Goal: Task Accomplishment & Management: Use online tool/utility

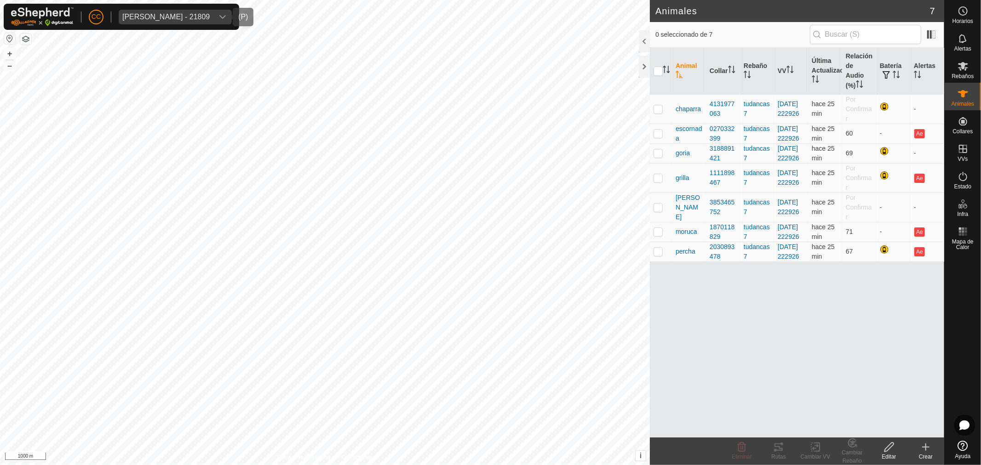
click at [176, 19] on div "[PERSON_NAME] - 21809" at bounding box center [165, 16] width 87 height 7
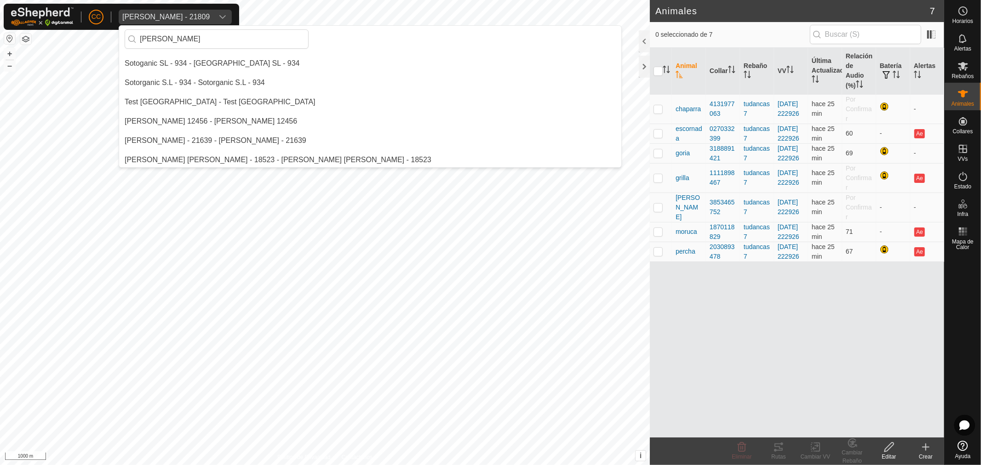
scroll to position [328, 0]
type input "a"
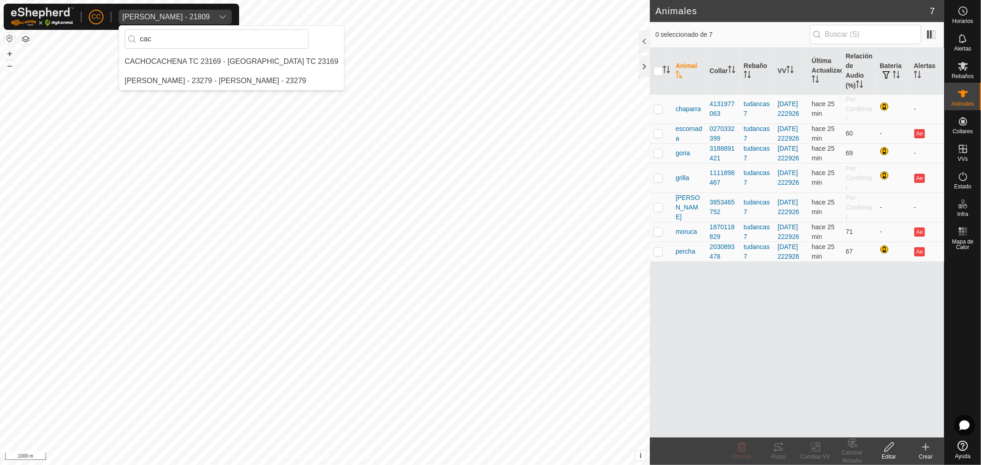
scroll to position [0, 0]
type input "cach"
click at [185, 64] on li "CACHOCACHENA TC 23169 - [GEOGRAPHIC_DATA] TC 23169" at bounding box center [231, 61] width 225 height 18
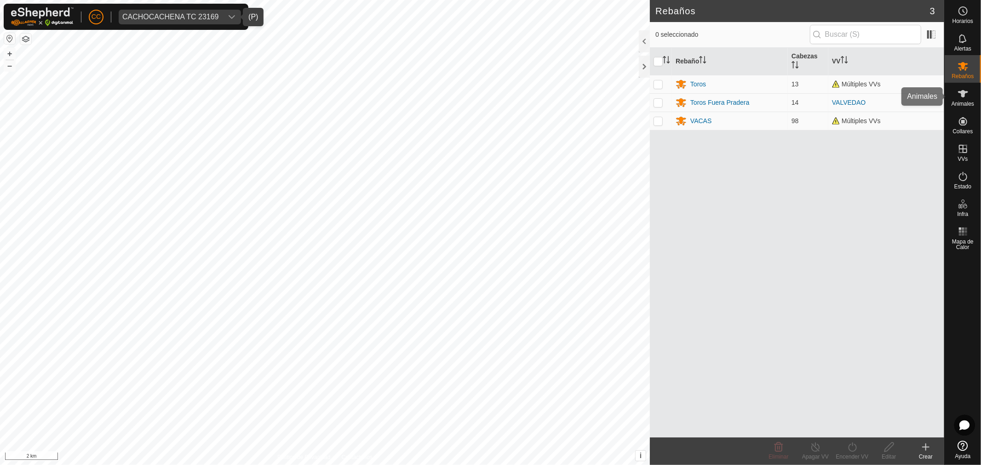
click at [961, 99] on icon at bounding box center [962, 93] width 11 height 11
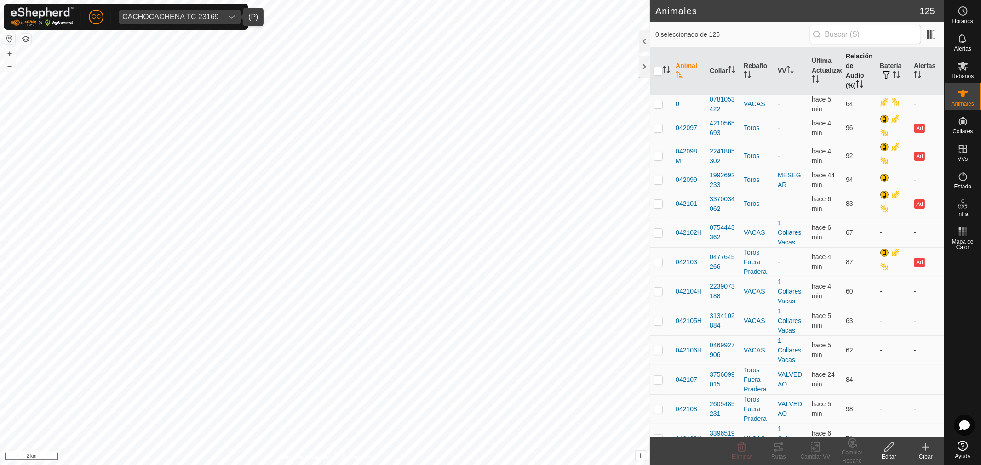
click at [848, 66] on th "Relación de Audio (%)" at bounding box center [859, 71] width 34 height 47
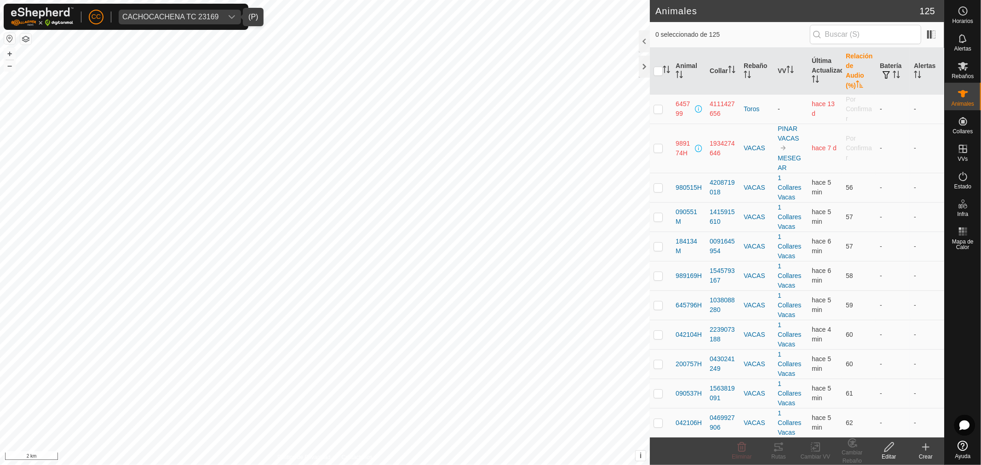
click at [659, 108] on p-checkbox at bounding box center [657, 108] width 9 height 7
checkbox input "true"
click at [655, 154] on td at bounding box center [661, 148] width 22 height 49
checkbox input "true"
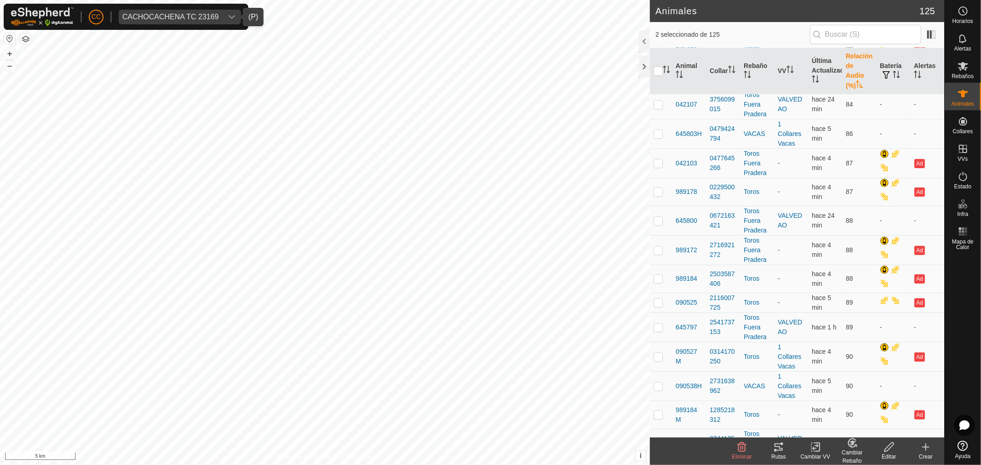
scroll to position [2943, 0]
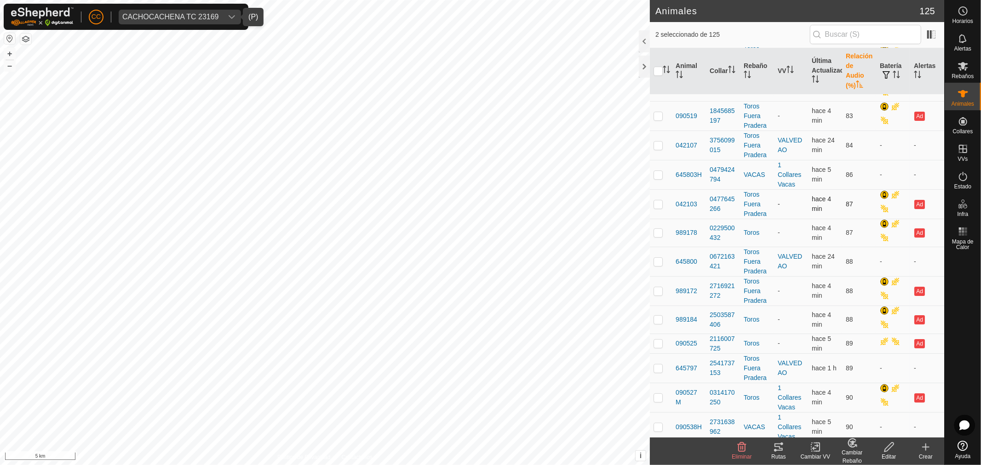
click at [660, 208] on p-checkbox at bounding box center [657, 203] width 9 height 7
checkbox input "false"
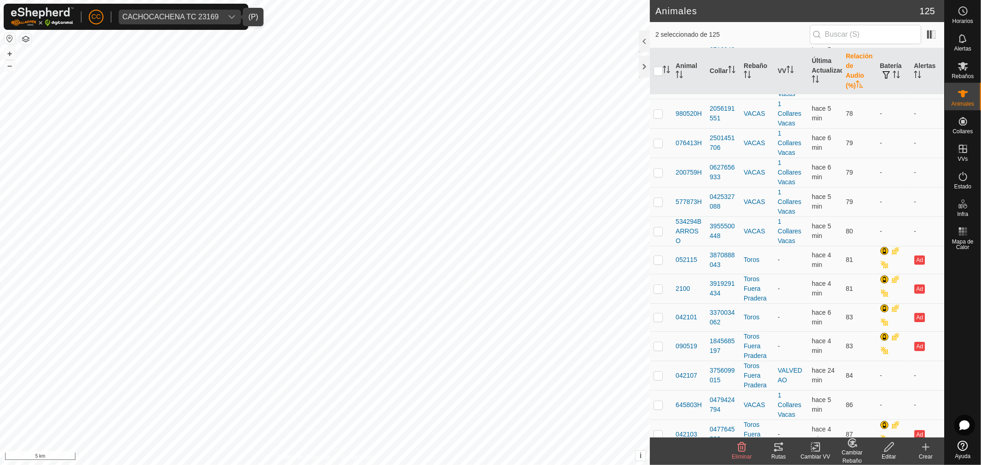
scroll to position [3334, 0]
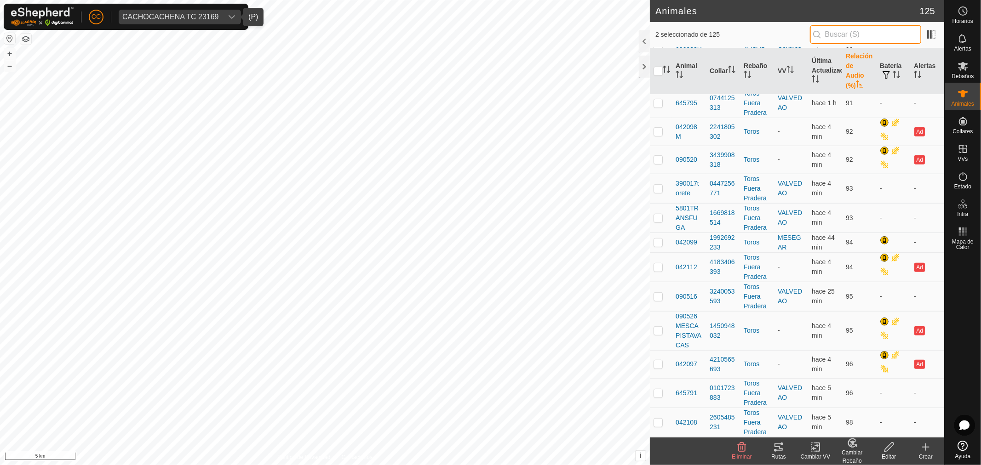
click at [847, 36] on input "text" at bounding box center [865, 34] width 111 height 19
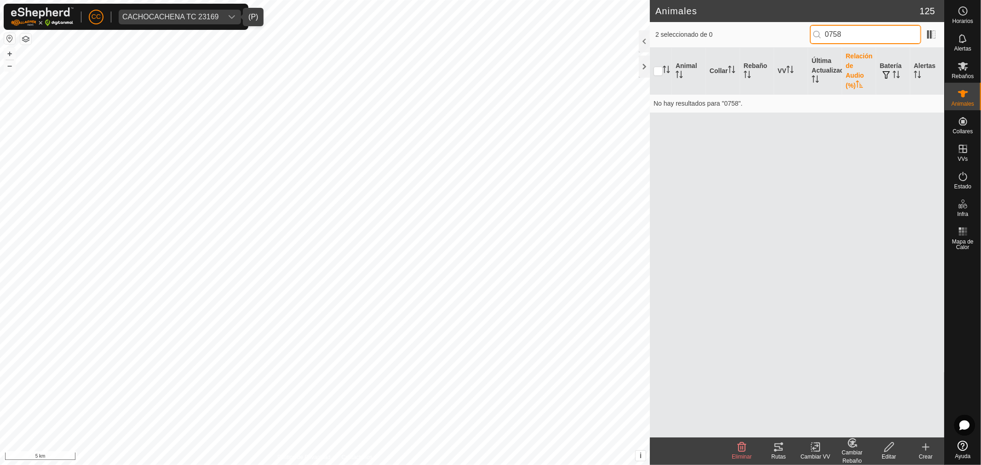
scroll to position [0, 0]
type input "0759"
click at [659, 109] on p-checkbox at bounding box center [657, 108] width 9 height 7
checkbox input "true"
click at [780, 451] on icon at bounding box center [778, 447] width 11 height 11
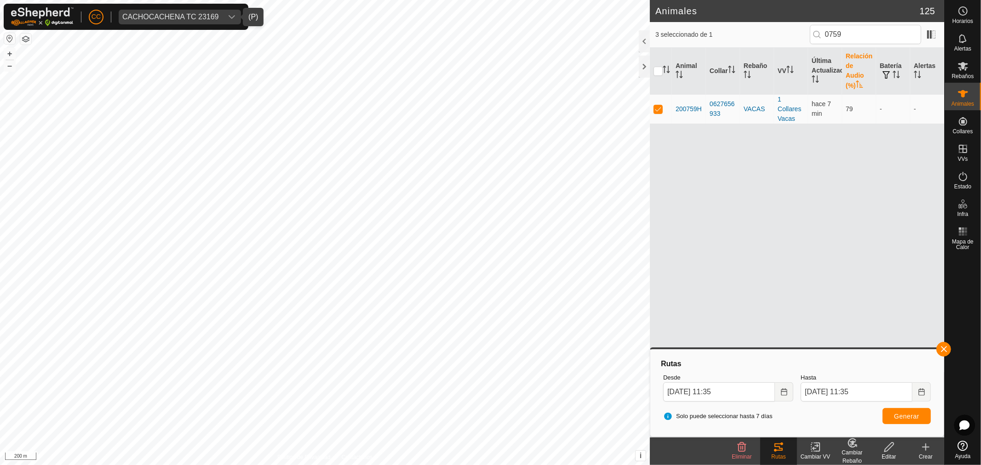
click at [485, 465] on html "CC CACHOCACHENA TC 23169 Horarios Alertas Rebaños Animales Collares VVs Estado …" at bounding box center [490, 232] width 981 height 465
click at [966, 39] on icon at bounding box center [962, 38] width 11 height 11
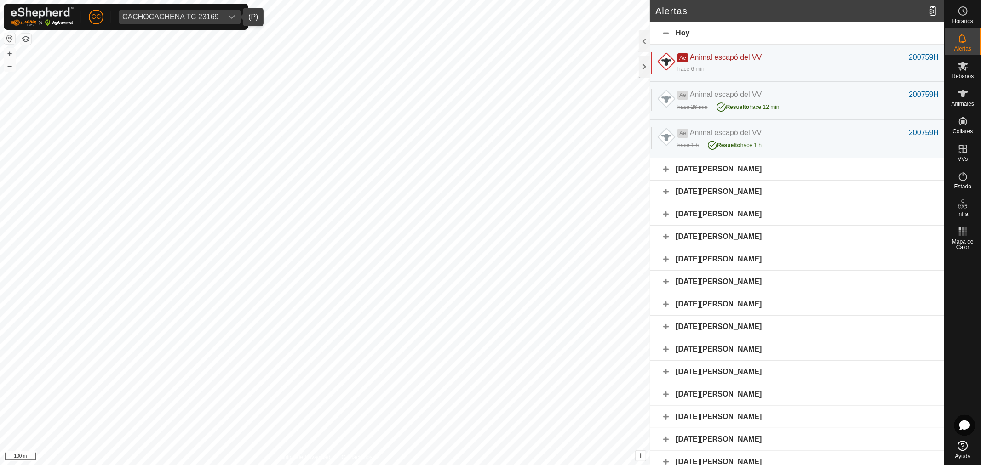
click at [664, 171] on div "[DATE][PERSON_NAME]" at bounding box center [797, 169] width 294 height 23
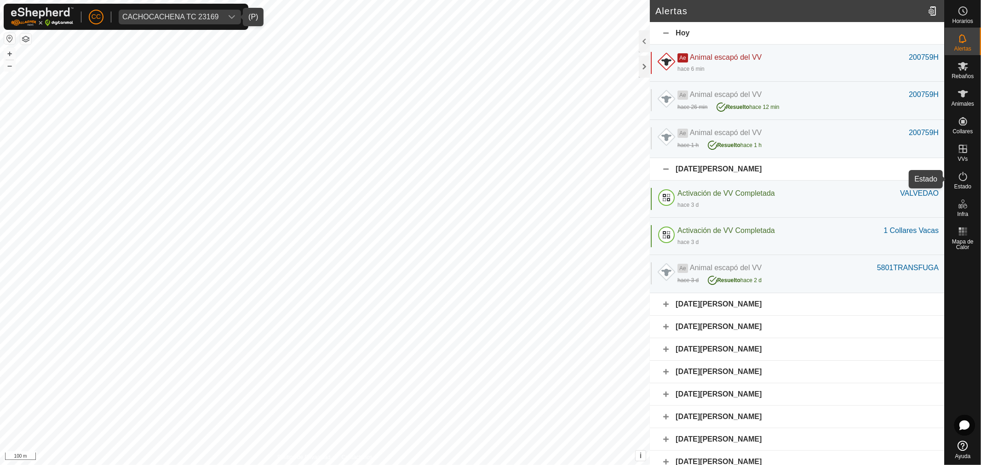
click at [965, 175] on icon at bounding box center [962, 176] width 11 height 11
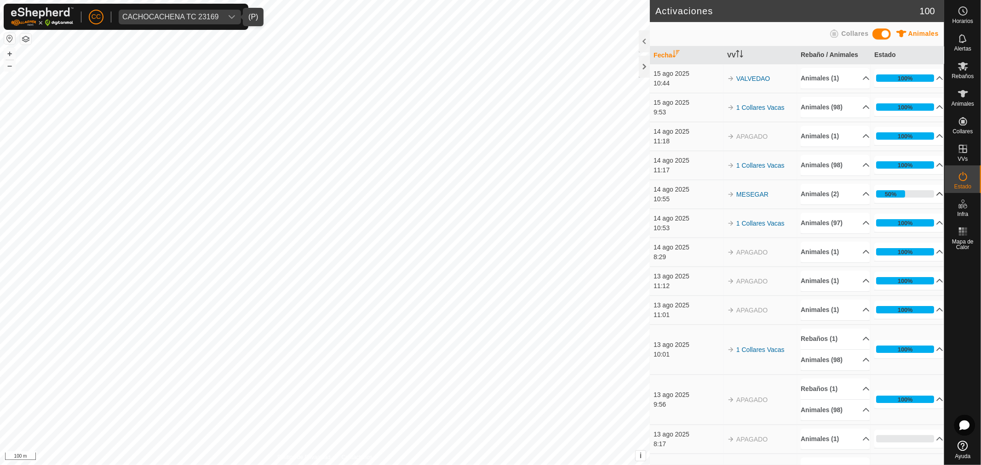
click at [915, 189] on p-accordion-header "50%" at bounding box center [908, 194] width 69 height 18
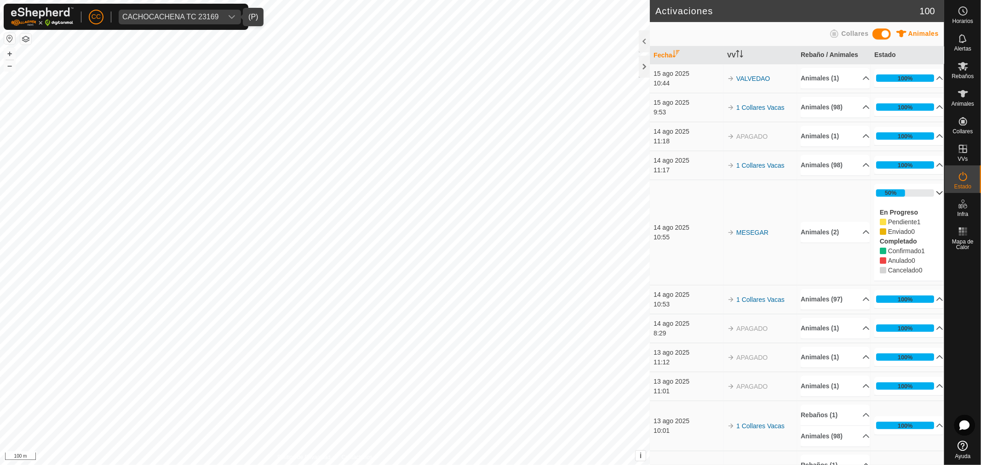
click at [915, 189] on p-accordion-header "50%" at bounding box center [908, 193] width 69 height 18
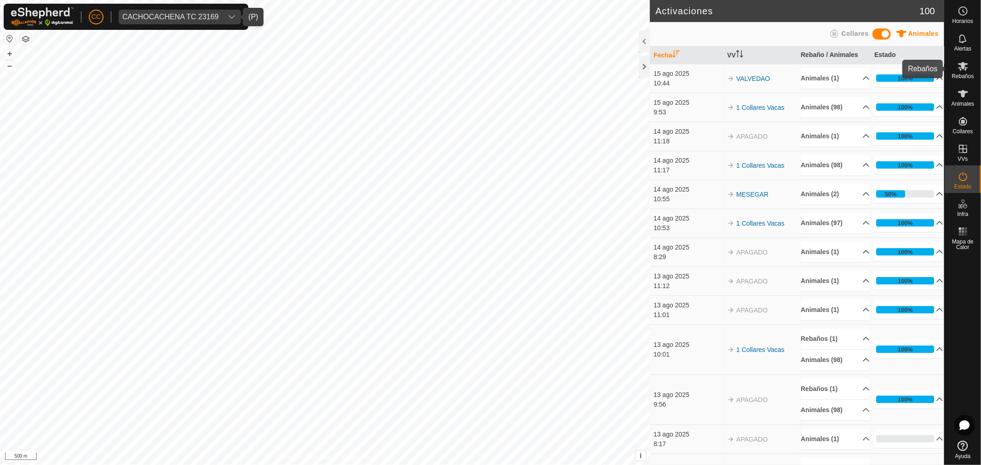
click at [966, 57] on div "Rebaños" at bounding box center [962, 69] width 36 height 28
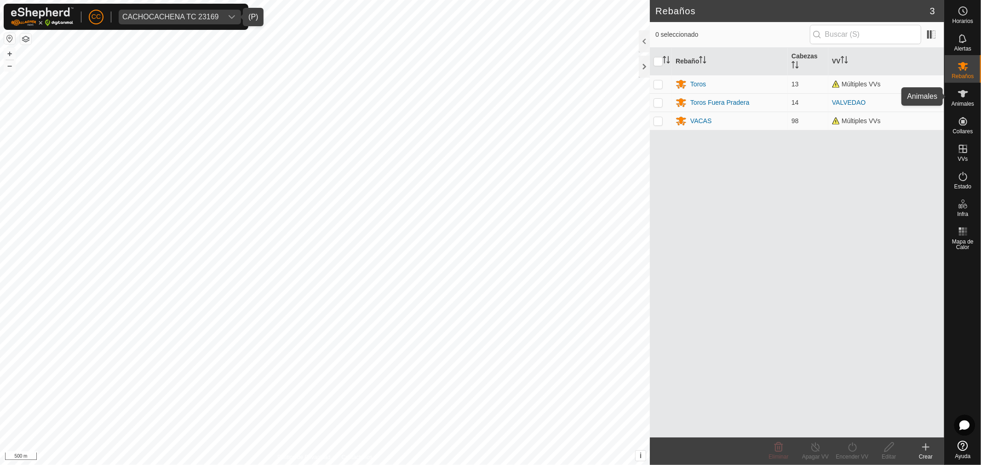
drag, startPoint x: 965, startPoint y: 91, endPoint x: 975, endPoint y: 93, distance: 10.3
click at [968, 92] on es-animals-svg-icon at bounding box center [962, 93] width 17 height 15
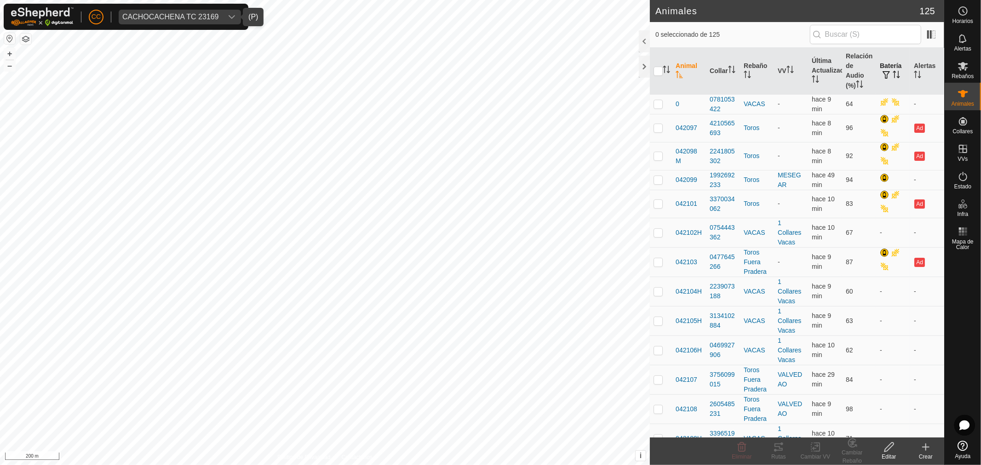
click at [882, 74] on span "button" at bounding box center [885, 74] width 7 height 7
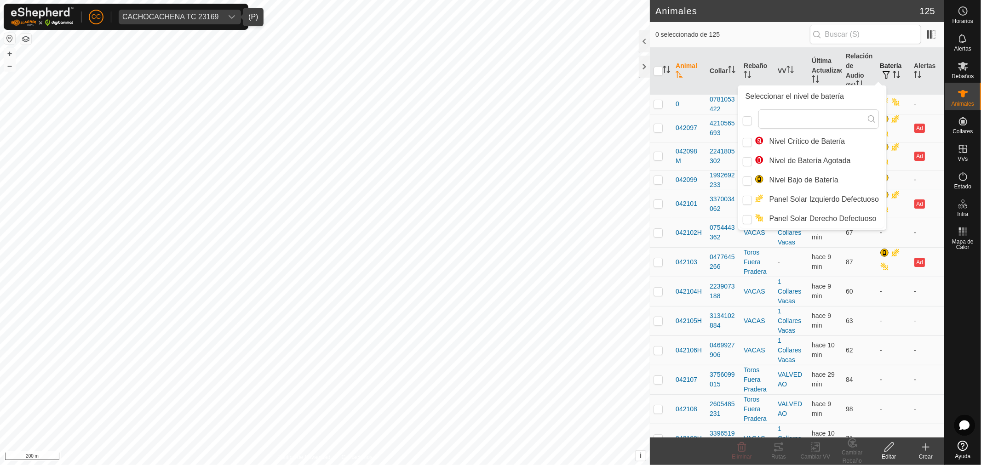
click at [876, 71] on th "Batería" at bounding box center [893, 71] width 34 height 47
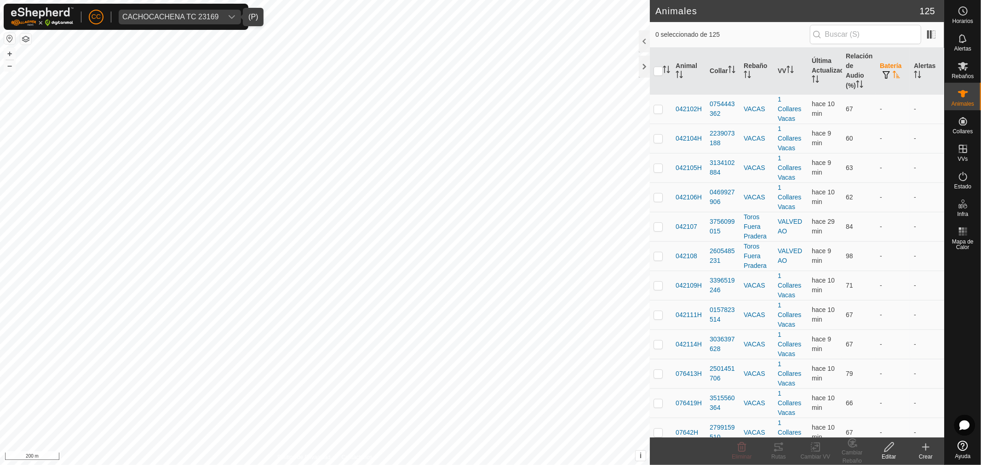
click at [884, 75] on span "button" at bounding box center [885, 74] width 7 height 7
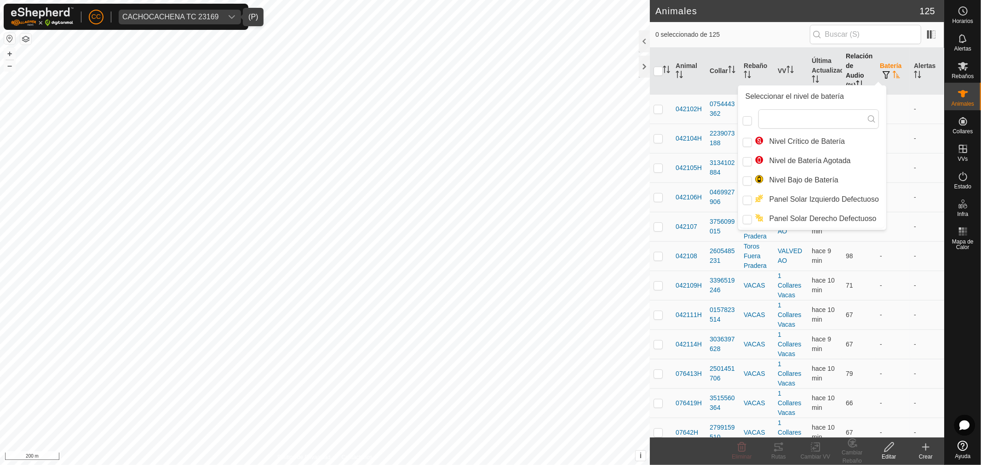
click at [863, 60] on th "Relación de Audio (%)" at bounding box center [859, 71] width 34 height 47
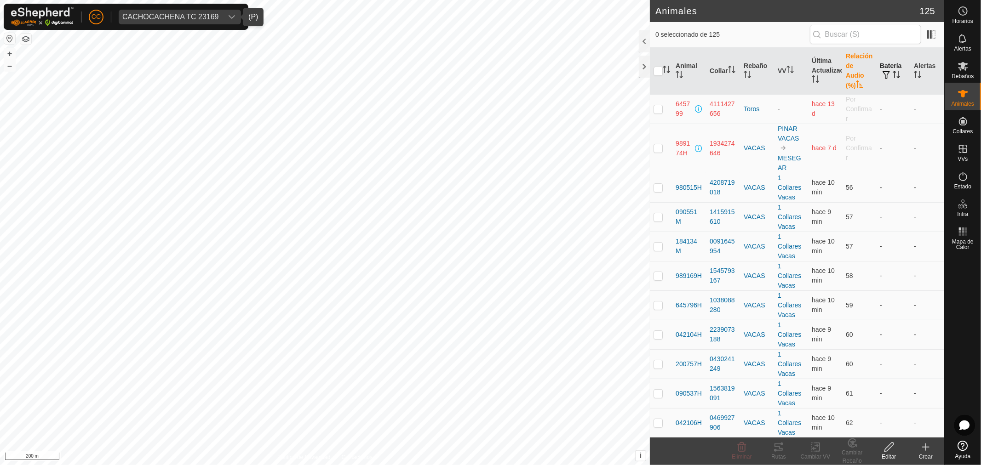
click at [877, 65] on th "Batería" at bounding box center [893, 71] width 34 height 47
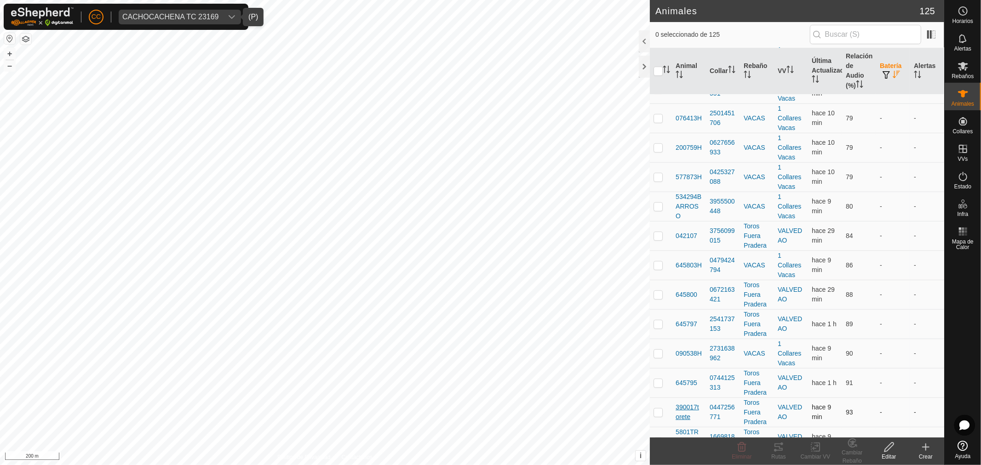
scroll to position [3180, 0]
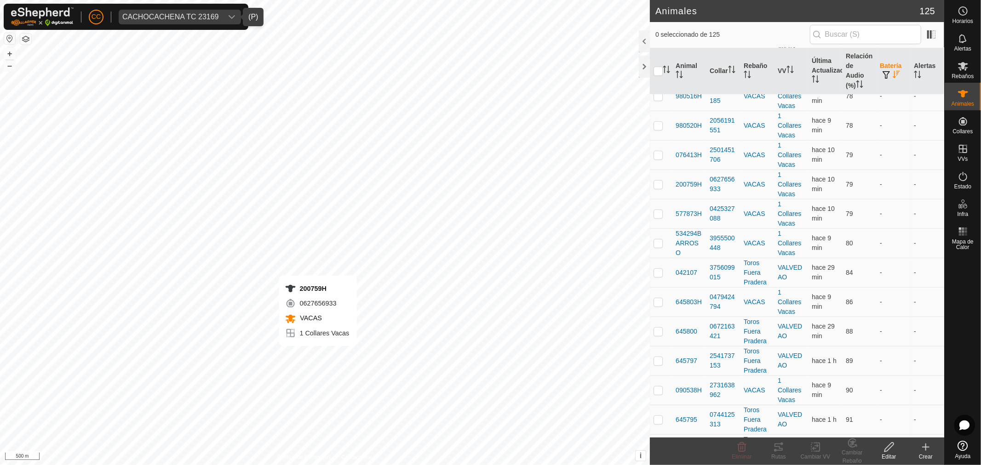
checkbox input "true"
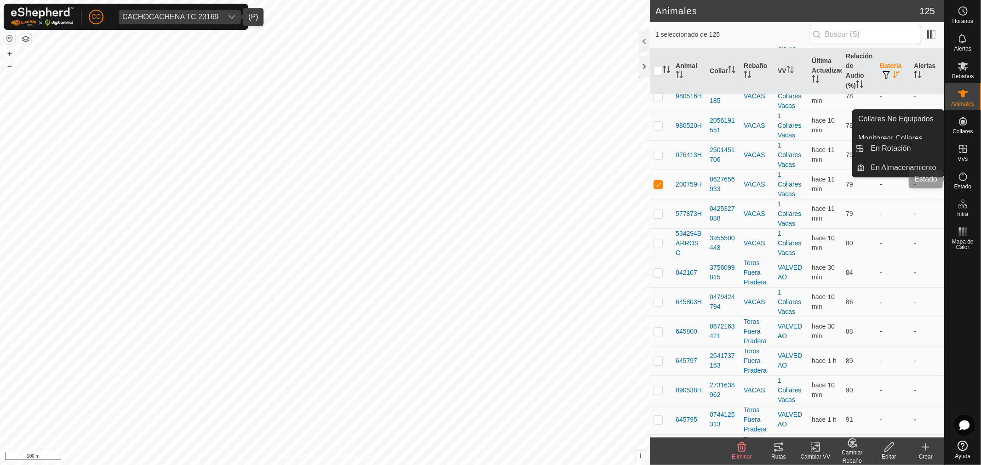
click at [960, 173] on icon at bounding box center [962, 176] width 11 height 11
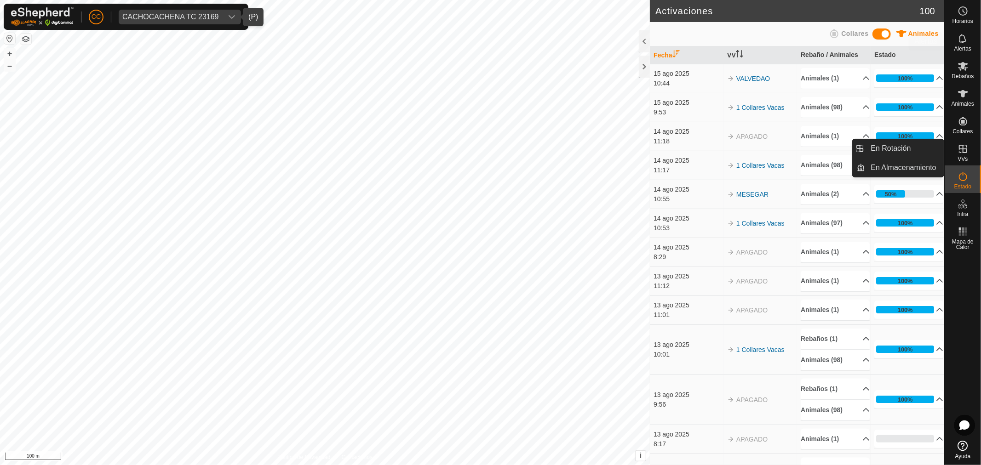
click at [963, 48] on span "Alertas" at bounding box center [962, 49] width 17 height 6
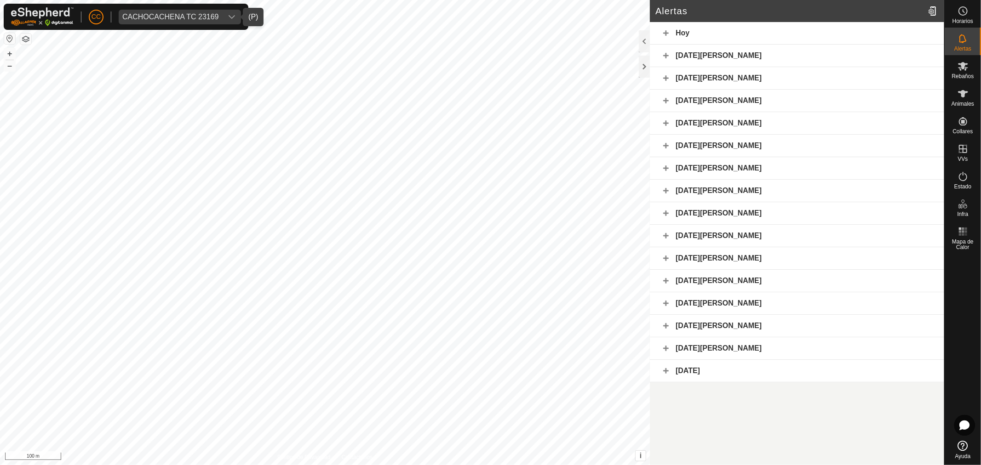
click at [661, 29] on div "Hoy" at bounding box center [797, 33] width 294 height 23
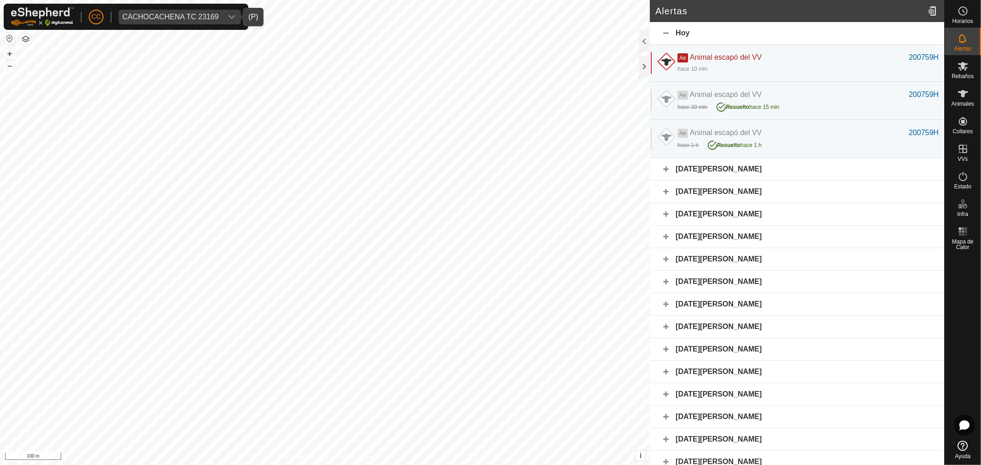
click at [669, 33] on div "Hoy" at bounding box center [797, 33] width 294 height 23
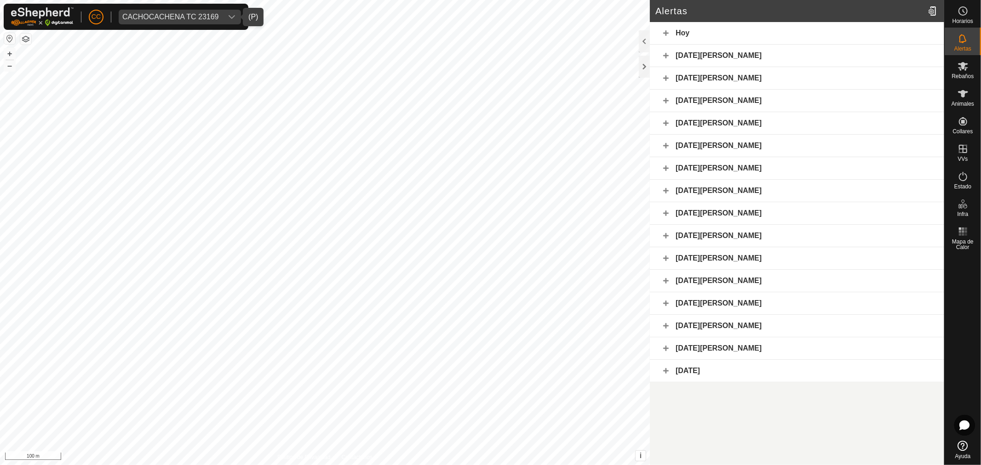
click at [669, 33] on div "Hoy" at bounding box center [797, 33] width 294 height 23
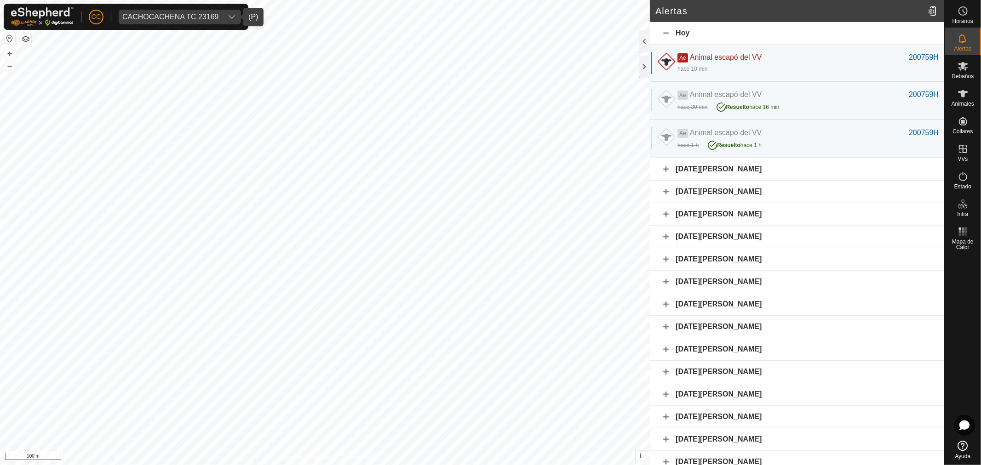
click at [668, 167] on div "[DATE][PERSON_NAME]" at bounding box center [797, 169] width 294 height 23
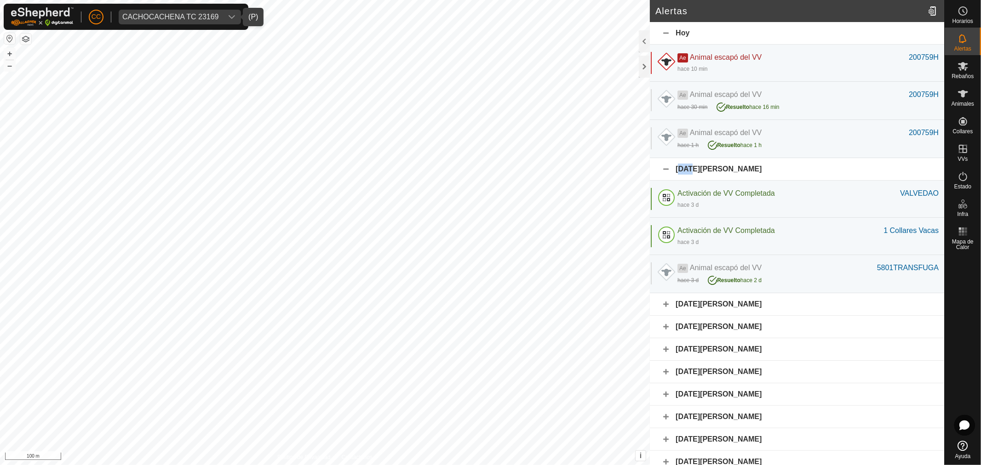
click at [668, 168] on div "[DATE][PERSON_NAME]" at bounding box center [797, 169] width 294 height 23
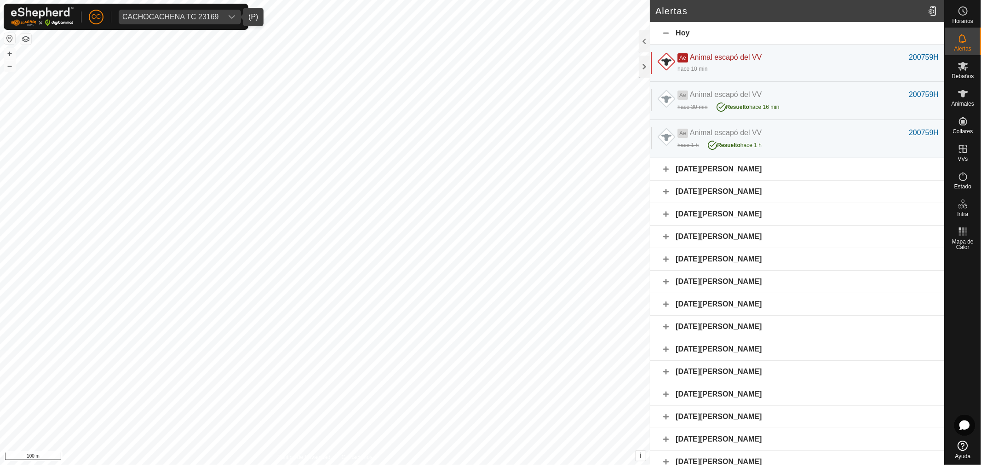
click at [662, 31] on div "Hoy" at bounding box center [797, 33] width 294 height 23
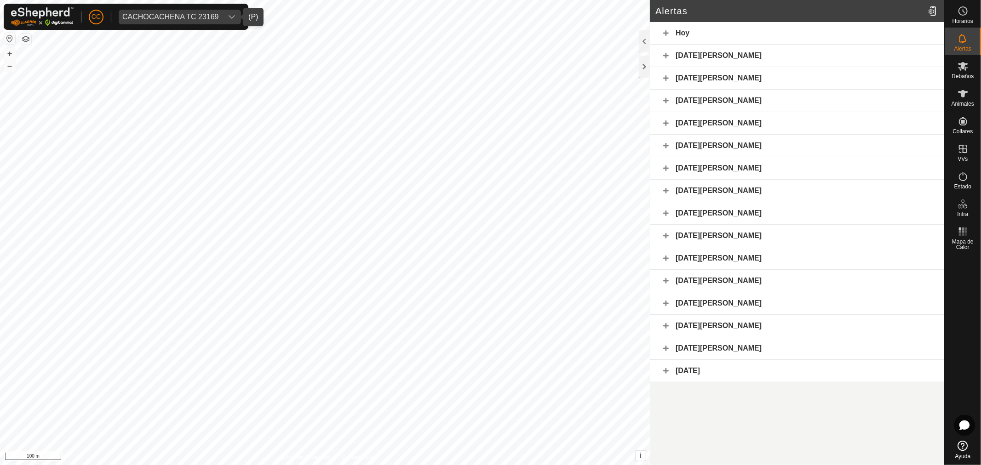
click at [663, 29] on div "Hoy" at bounding box center [797, 33] width 294 height 23
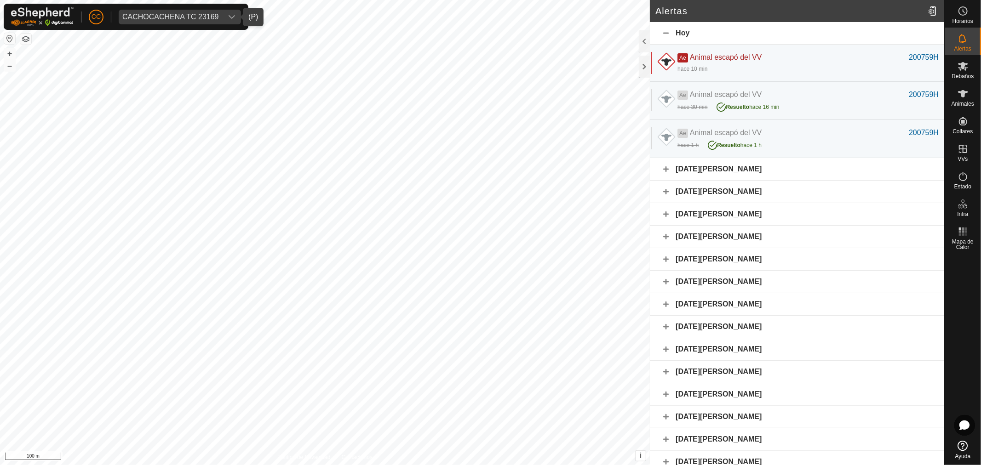
click at [665, 170] on div "[DATE][PERSON_NAME]" at bounding box center [797, 169] width 294 height 23
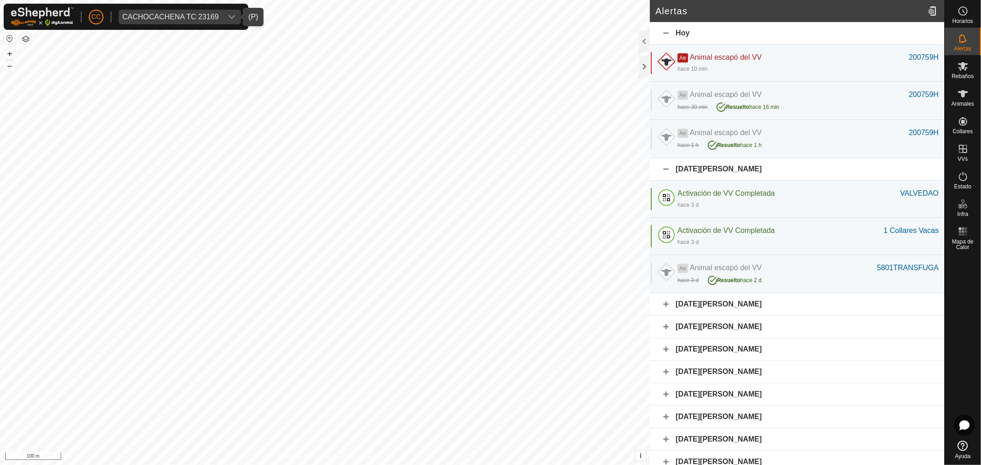
click at [668, 168] on div "[DATE][PERSON_NAME]" at bounding box center [797, 169] width 294 height 23
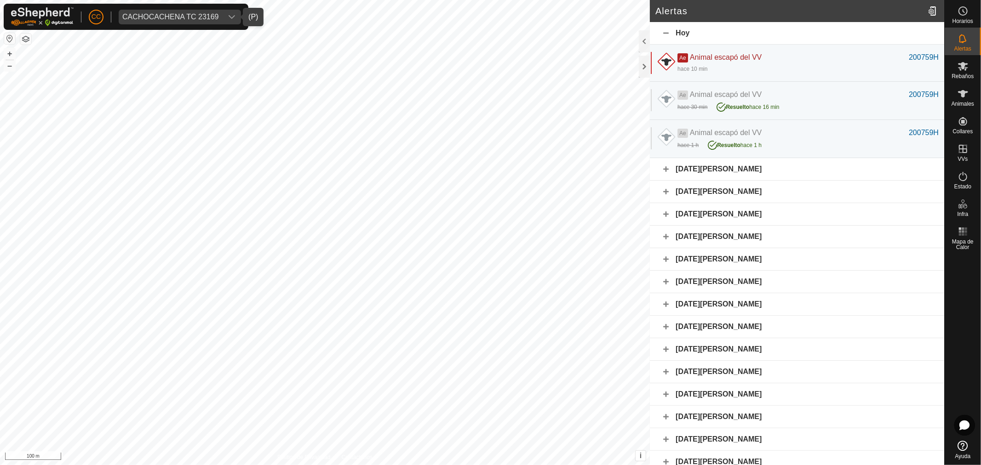
click at [667, 34] on div "Hoy" at bounding box center [797, 33] width 294 height 23
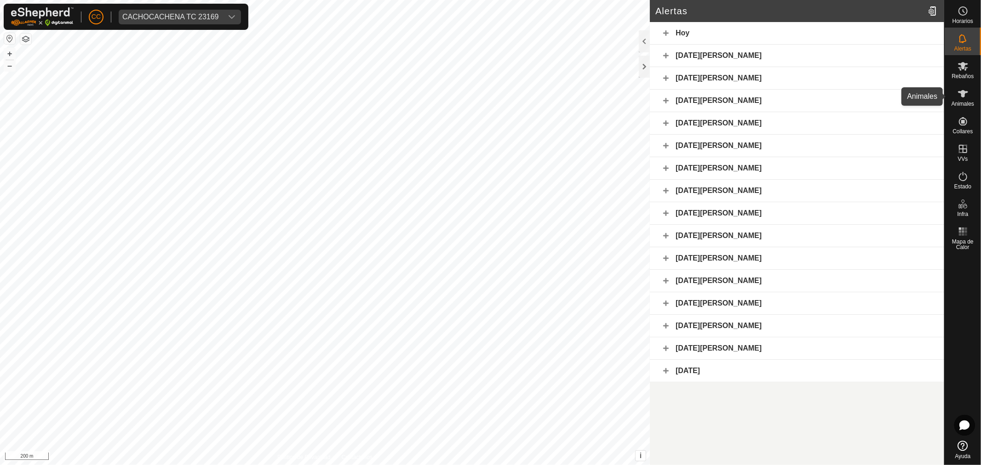
drag, startPoint x: 962, startPoint y: 97, endPoint x: 976, endPoint y: 111, distance: 19.8
click at [962, 99] on icon at bounding box center [962, 93] width 11 height 11
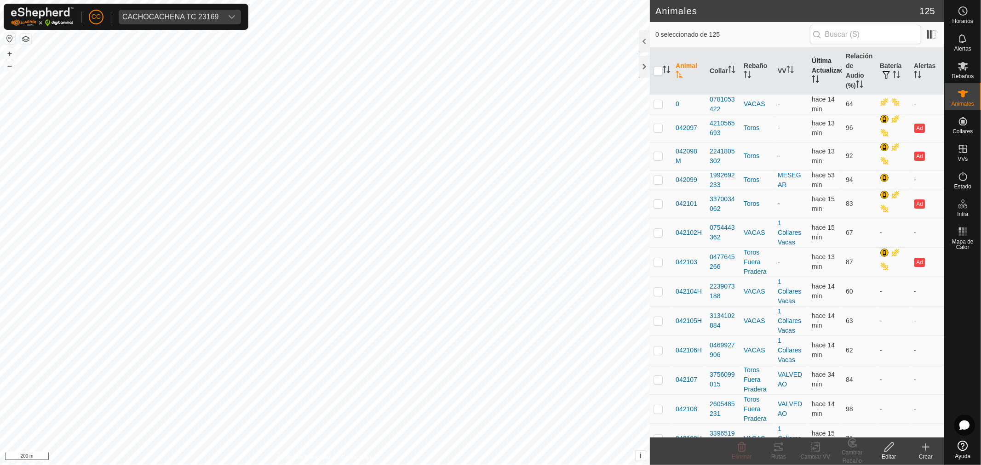
click at [814, 67] on th "Última Actualización" at bounding box center [825, 71] width 34 height 47
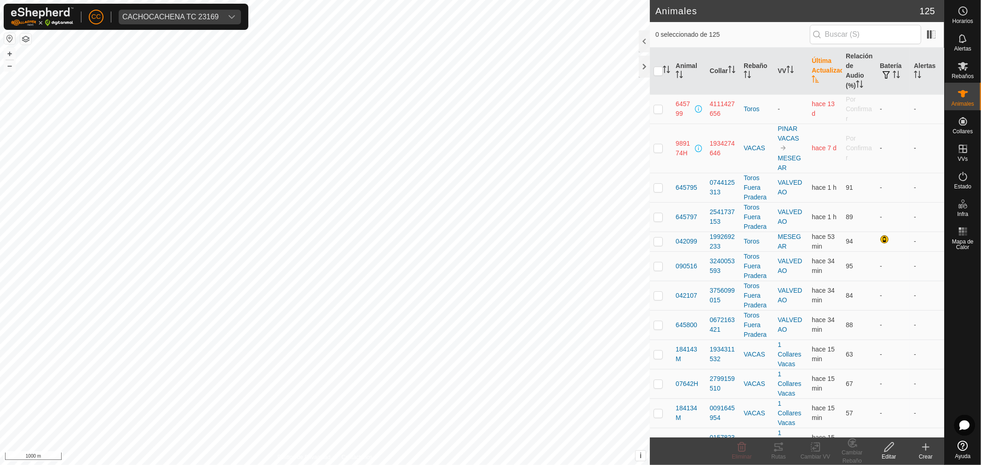
click at [657, 149] on p-checkbox at bounding box center [657, 147] width 9 height 7
checkbox input "true"
click at [756, 149] on div "VACAS" at bounding box center [756, 148] width 27 height 10
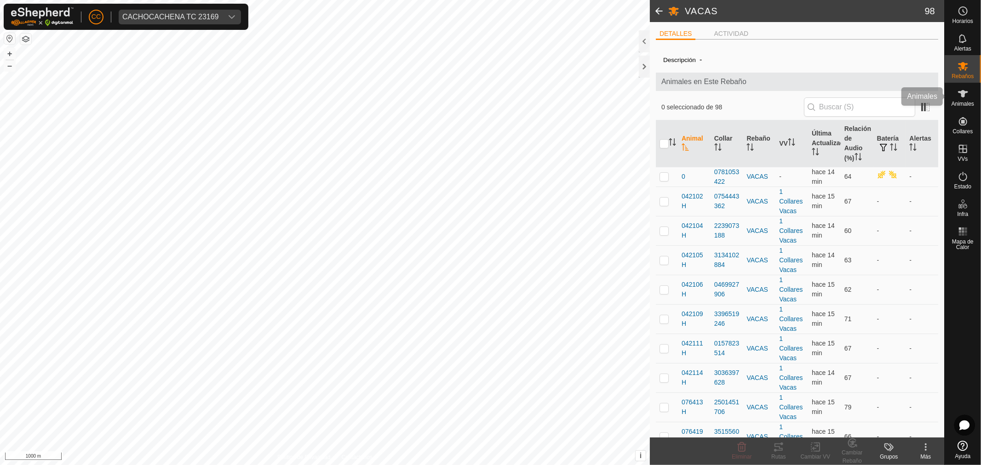
click at [971, 104] on span "Animales" at bounding box center [962, 104] width 23 height 6
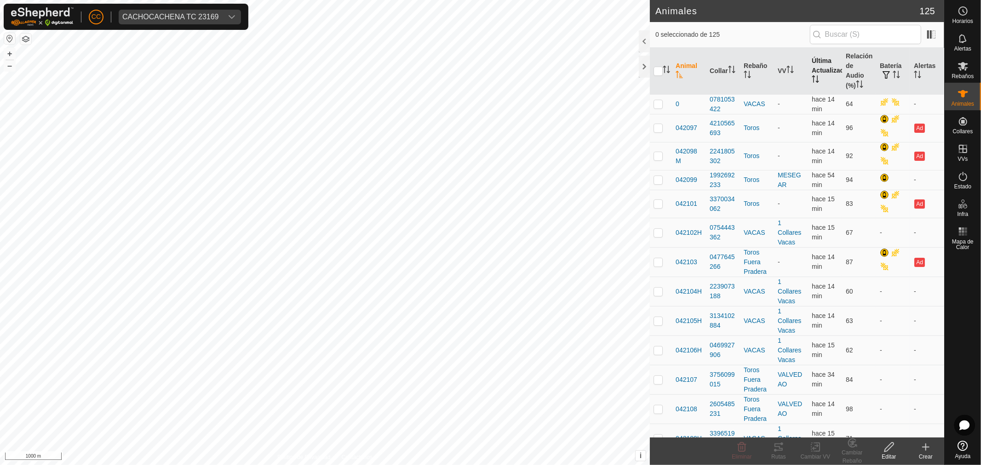
click at [817, 68] on th "Última Actualización" at bounding box center [825, 71] width 34 height 47
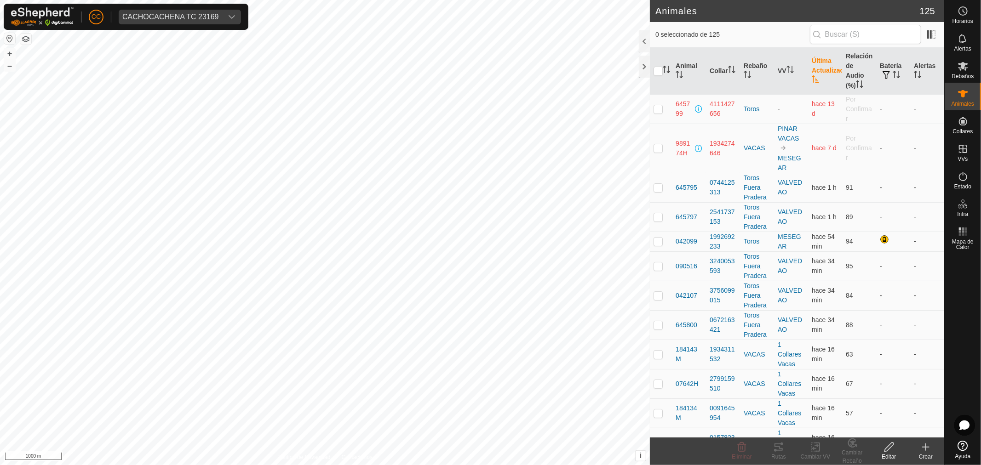
drag, startPoint x: 689, startPoint y: 157, endPoint x: 667, endPoint y: 143, distance: 26.0
click at [667, 143] on tr "989174H 1934274646 VACAS PINAR VACAS MESEGAR hace 7 d Por Confirmar - -" at bounding box center [797, 148] width 294 height 49
drag, startPoint x: 730, startPoint y: 158, endPoint x: 704, endPoint y: 142, distance: 30.4
click at [704, 142] on tr "989174H 1934274646 VACAS PINAR VACAS MESEGAR hace 7 d Por Confirmar - -" at bounding box center [797, 148] width 294 height 49
checkbox input "true"
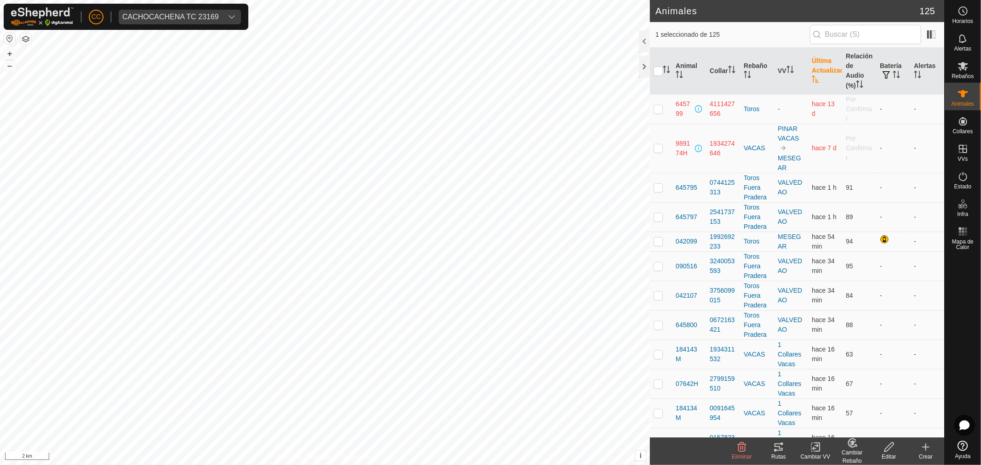
click at [810, 67] on th "Última Actualización" at bounding box center [825, 71] width 34 height 47
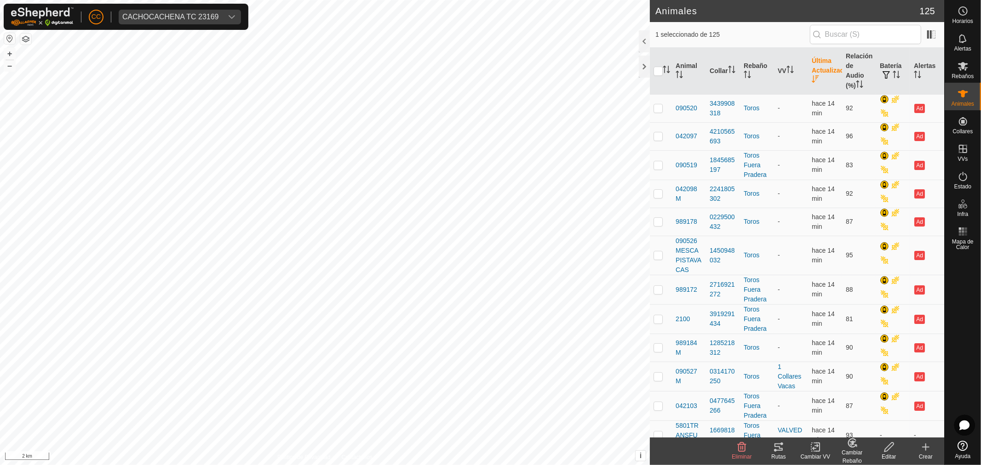
click at [810, 68] on th "Última Actualización" at bounding box center [825, 71] width 34 height 47
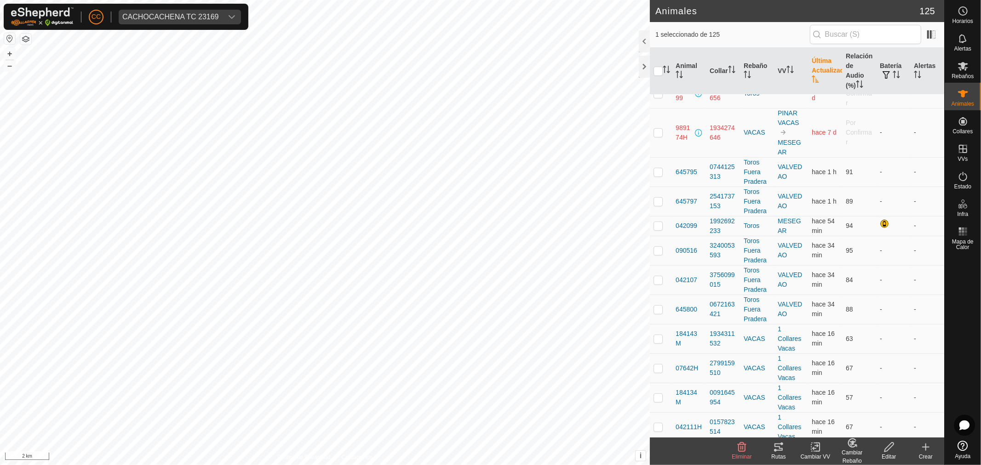
scroll to position [11, 0]
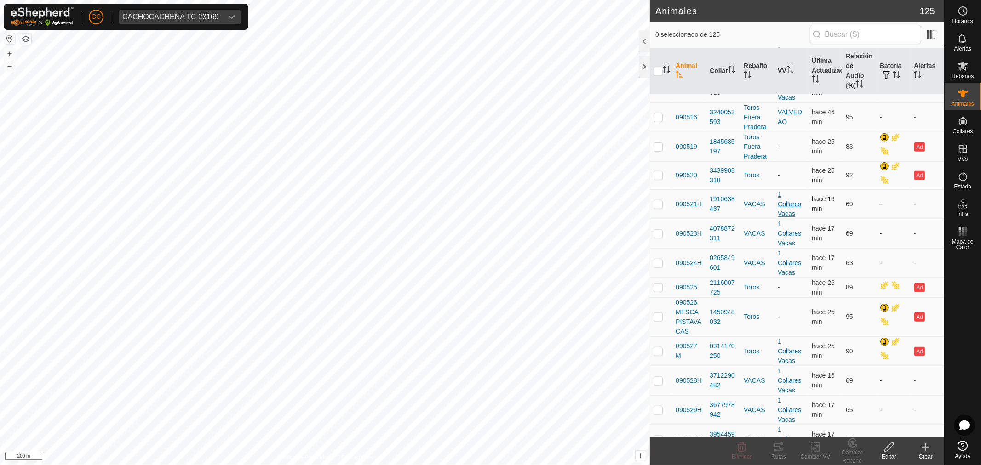
scroll to position [562, 0]
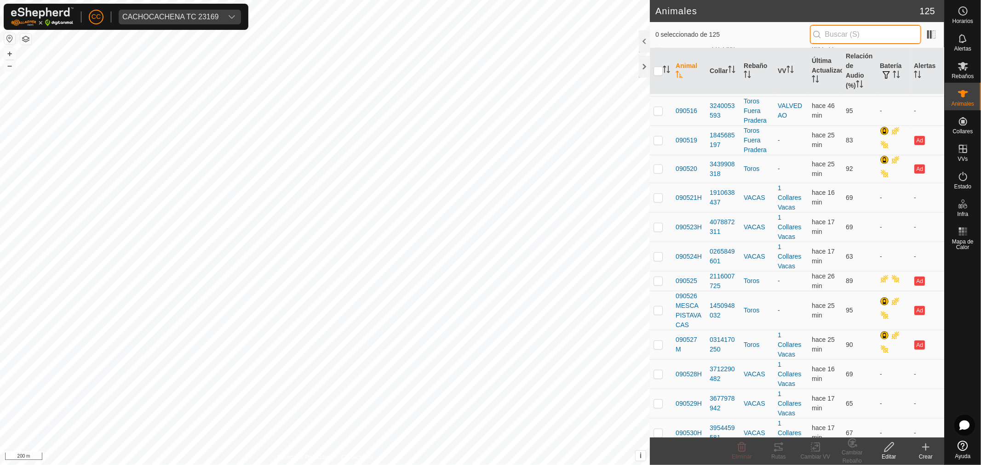
click at [854, 34] on input "text" at bounding box center [865, 34] width 111 height 19
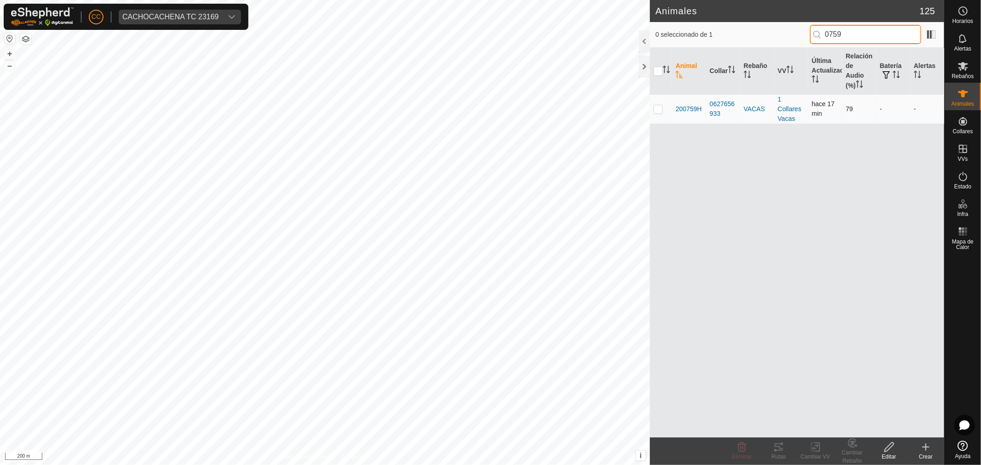
type input "0759"
click at [657, 110] on p-checkbox at bounding box center [657, 108] width 9 height 7
checkbox input "true"
click at [780, 449] on icon at bounding box center [778, 447] width 11 height 11
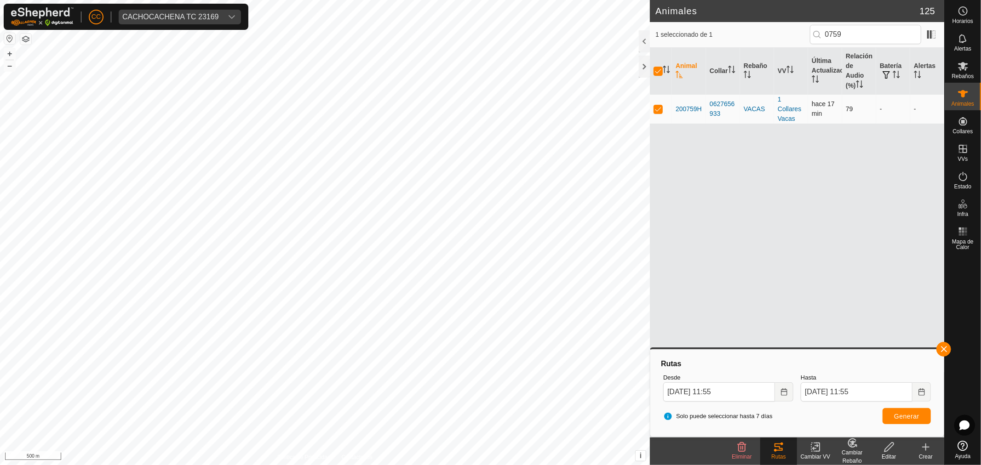
click at [656, 111] on p-checkbox at bounding box center [657, 108] width 9 height 7
checkbox input "false"
